Goal: Transaction & Acquisition: Purchase product/service

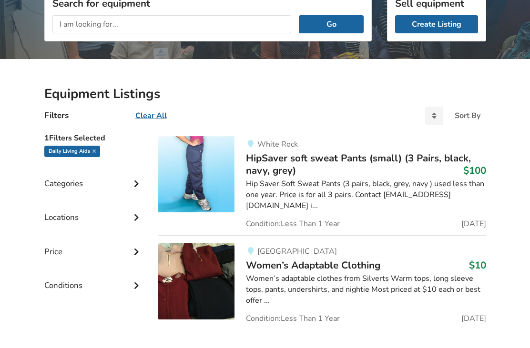
scroll to position [114, 0]
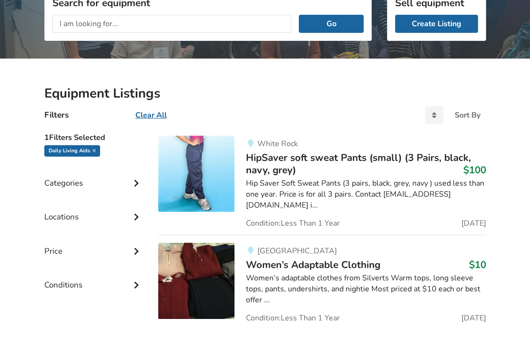
click at [60, 185] on div "Categories" at bounding box center [93, 202] width 99 height 34
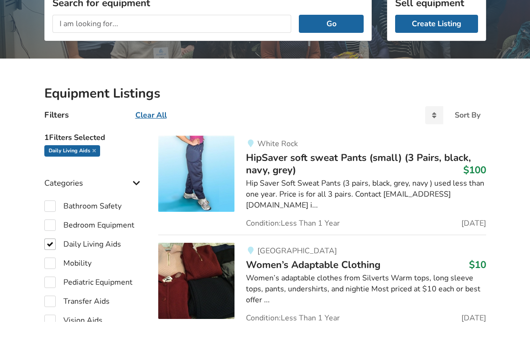
scroll to position [141, 0]
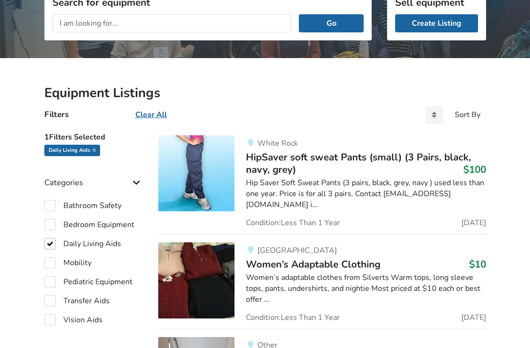
click at [320, 258] on span "Women’s Adaptable Clothing" at bounding box center [313, 264] width 134 height 13
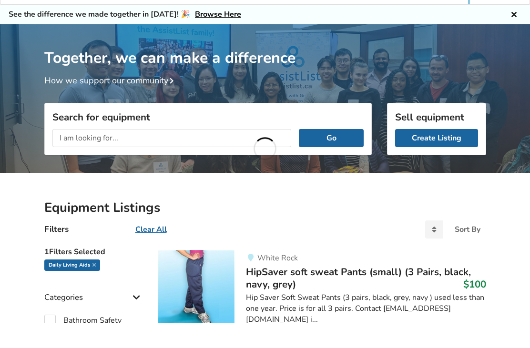
scroll to position [114, 0]
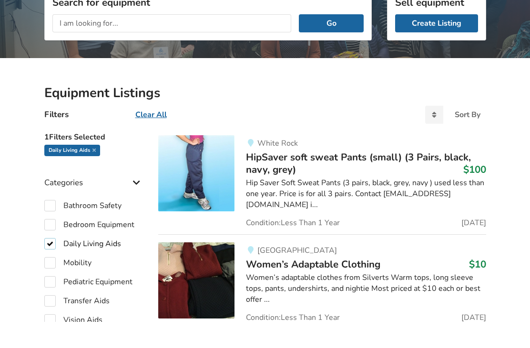
click at [45, 265] on label "Daily Living Aids" at bounding box center [82, 270] width 77 height 11
checkbox input "false"
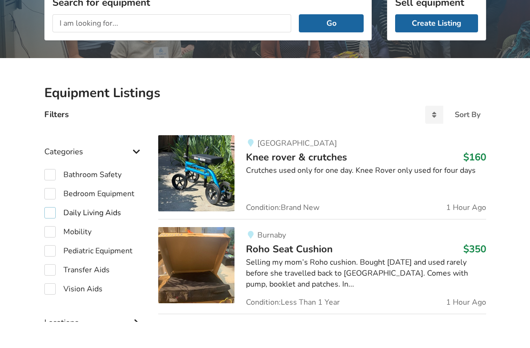
scroll to position [141, 0]
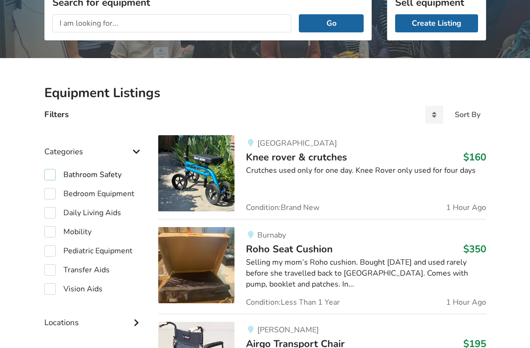
click at [51, 173] on label "Bathroom Safety" at bounding box center [82, 174] width 77 height 11
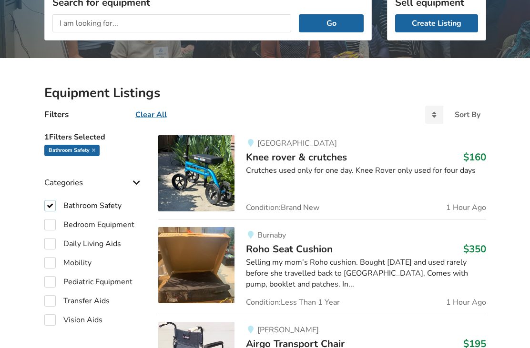
checkbox input "true"
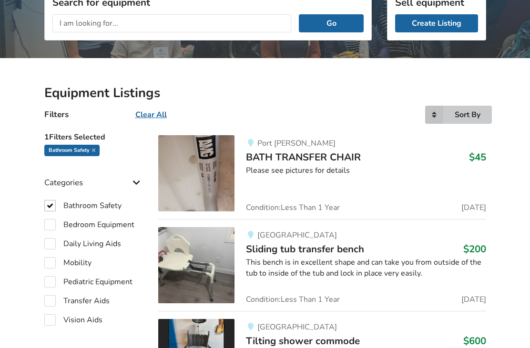
click at [466, 115] on div "Sort By" at bounding box center [468, 115] width 26 height 8
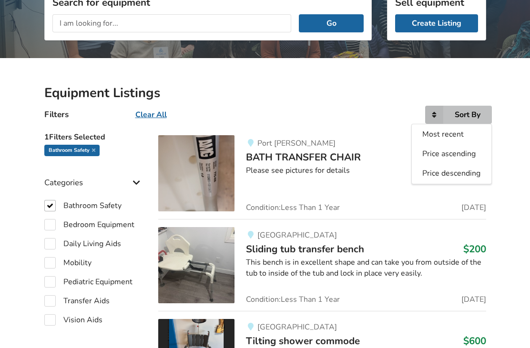
click at [465, 150] on span "Price ascending" at bounding box center [448, 154] width 53 height 10
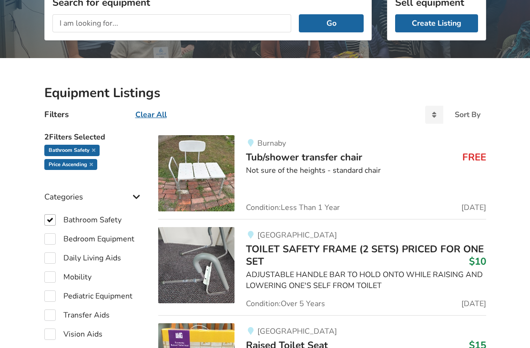
click at [213, 170] on img at bounding box center [196, 173] width 76 height 76
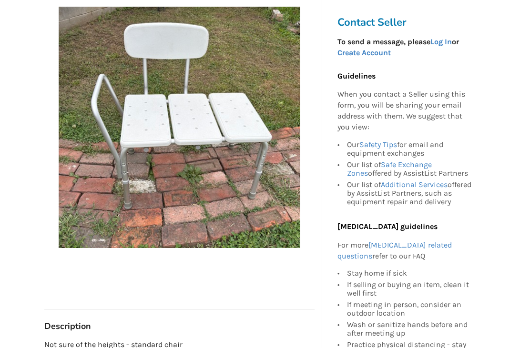
scroll to position [184, 0]
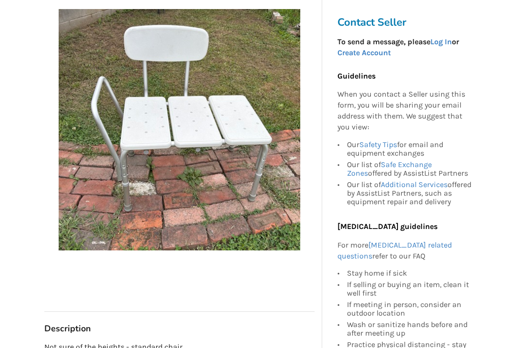
click at [444, 40] on link "Log In" at bounding box center [440, 41] width 21 height 9
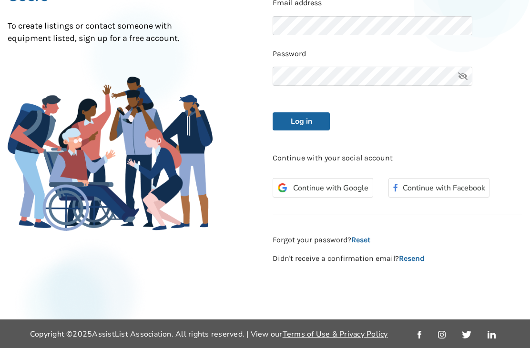
scroll to position [133, 0]
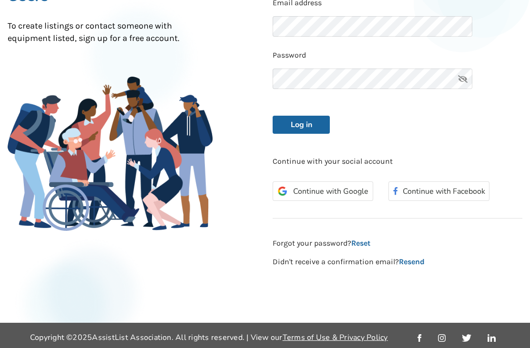
click at [301, 123] on button "Log in" at bounding box center [301, 125] width 57 height 18
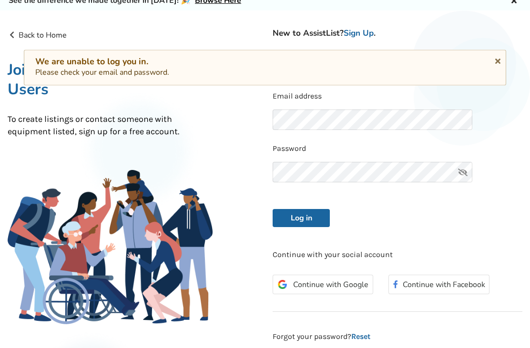
scroll to position [38, 0]
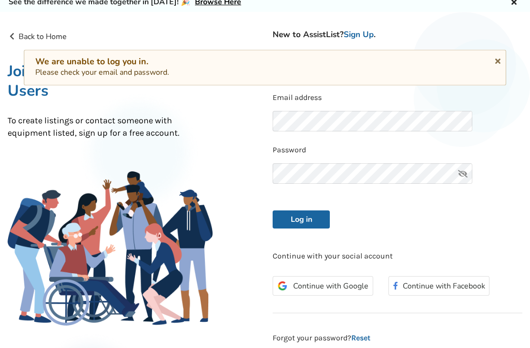
click at [307, 224] on button "Log in" at bounding box center [301, 220] width 57 height 18
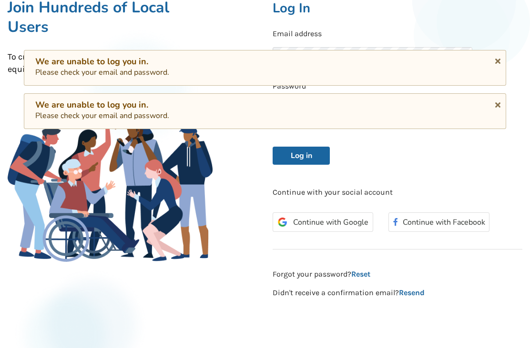
scroll to position [100, 0]
